Goal: Book appointment/travel/reservation

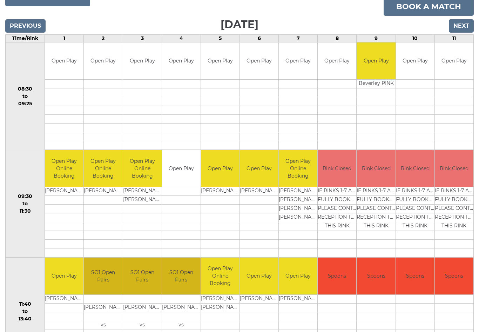
scroll to position [103, 0]
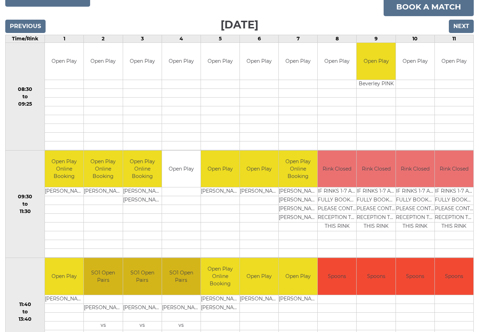
click at [459, 24] on input "Next" at bounding box center [461, 26] width 25 height 13
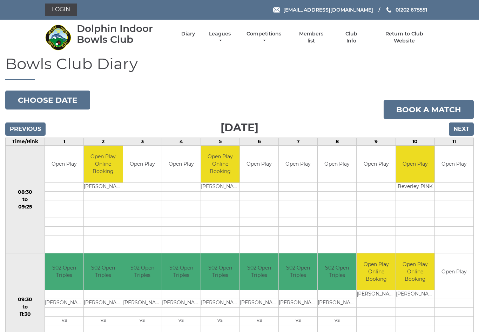
click at [465, 128] on input "Next" at bounding box center [461, 128] width 25 height 13
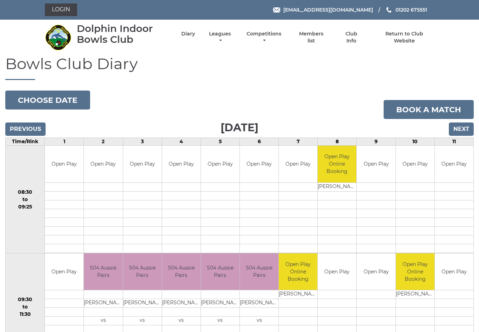
click at [463, 130] on input "Next" at bounding box center [461, 128] width 25 height 13
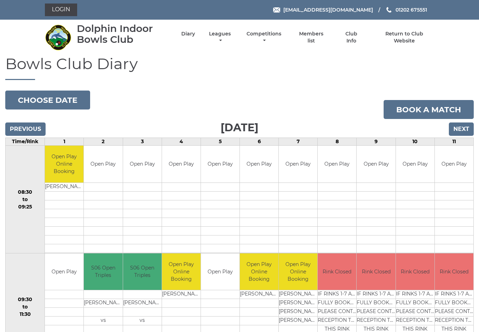
click at [466, 128] on input "Next" at bounding box center [461, 128] width 25 height 13
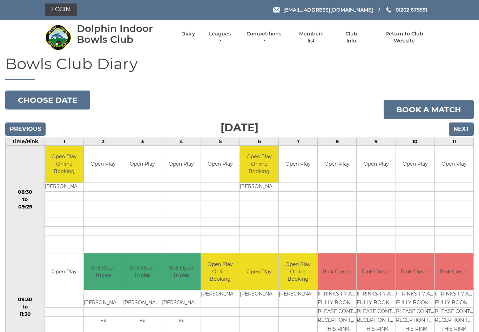
click at [466, 123] on input "Next" at bounding box center [461, 128] width 25 height 13
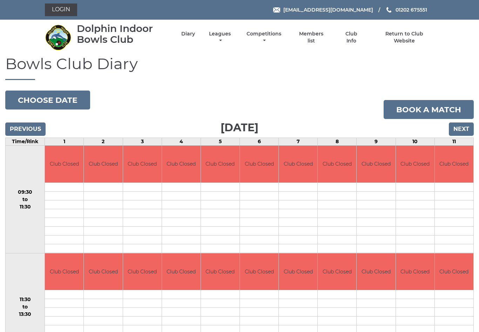
click at [466, 128] on input "Next" at bounding box center [461, 128] width 25 height 13
click at [463, 130] on input "Next" at bounding box center [461, 128] width 25 height 13
